Goal: Check status: Check status

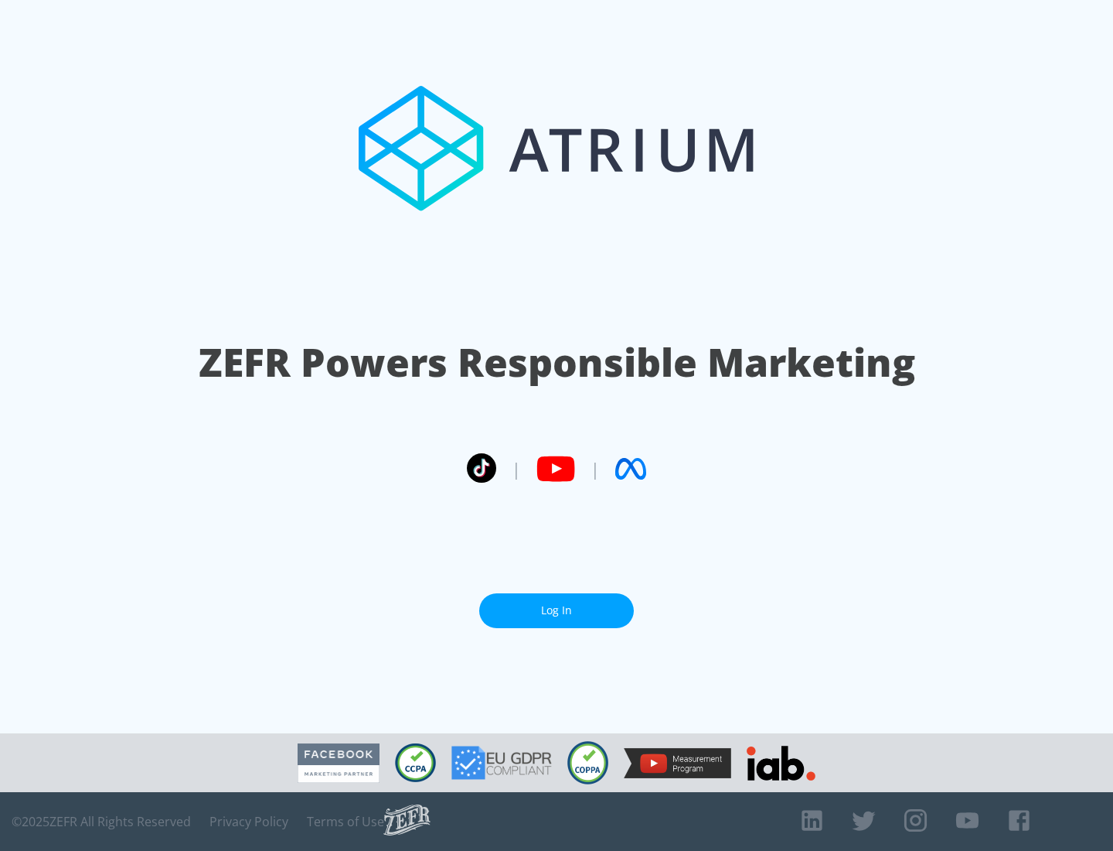
click at [557, 604] on link "Log In" at bounding box center [556, 610] width 155 height 35
